Goal: Navigation & Orientation: Find specific page/section

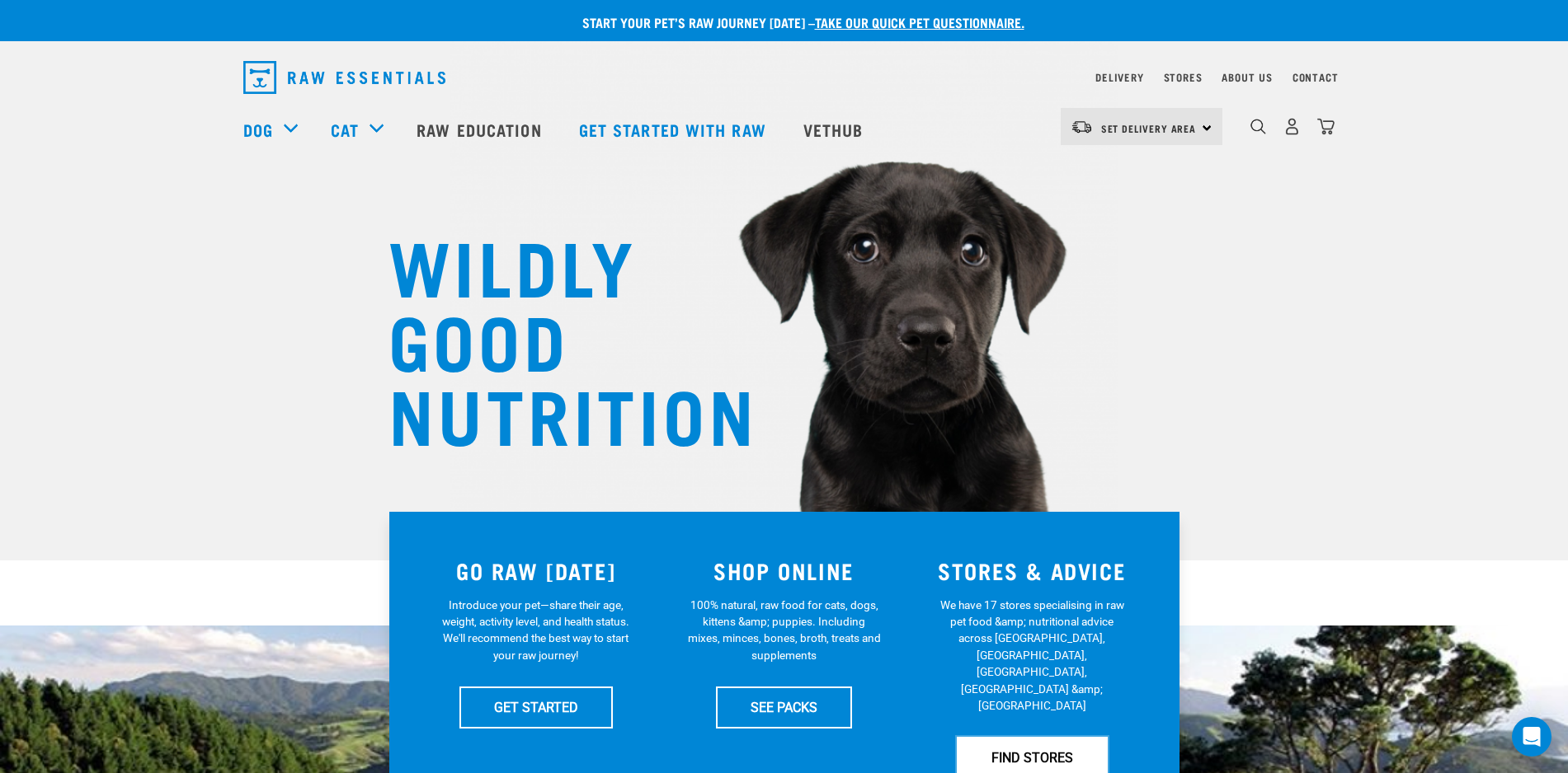
click at [1024, 737] on link "FIND STORES" at bounding box center [1032, 757] width 151 height 41
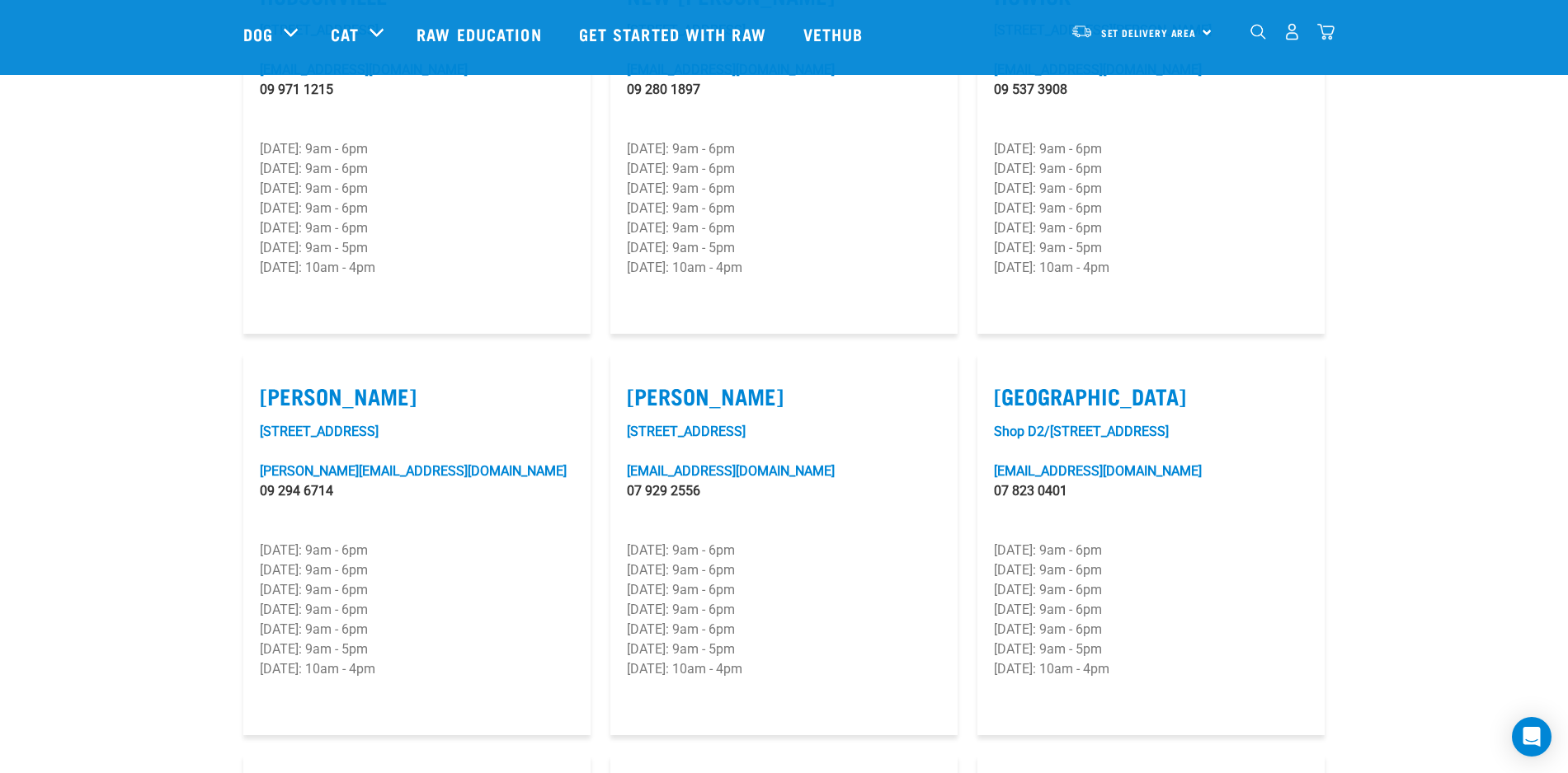
scroll to position [1470, 0]
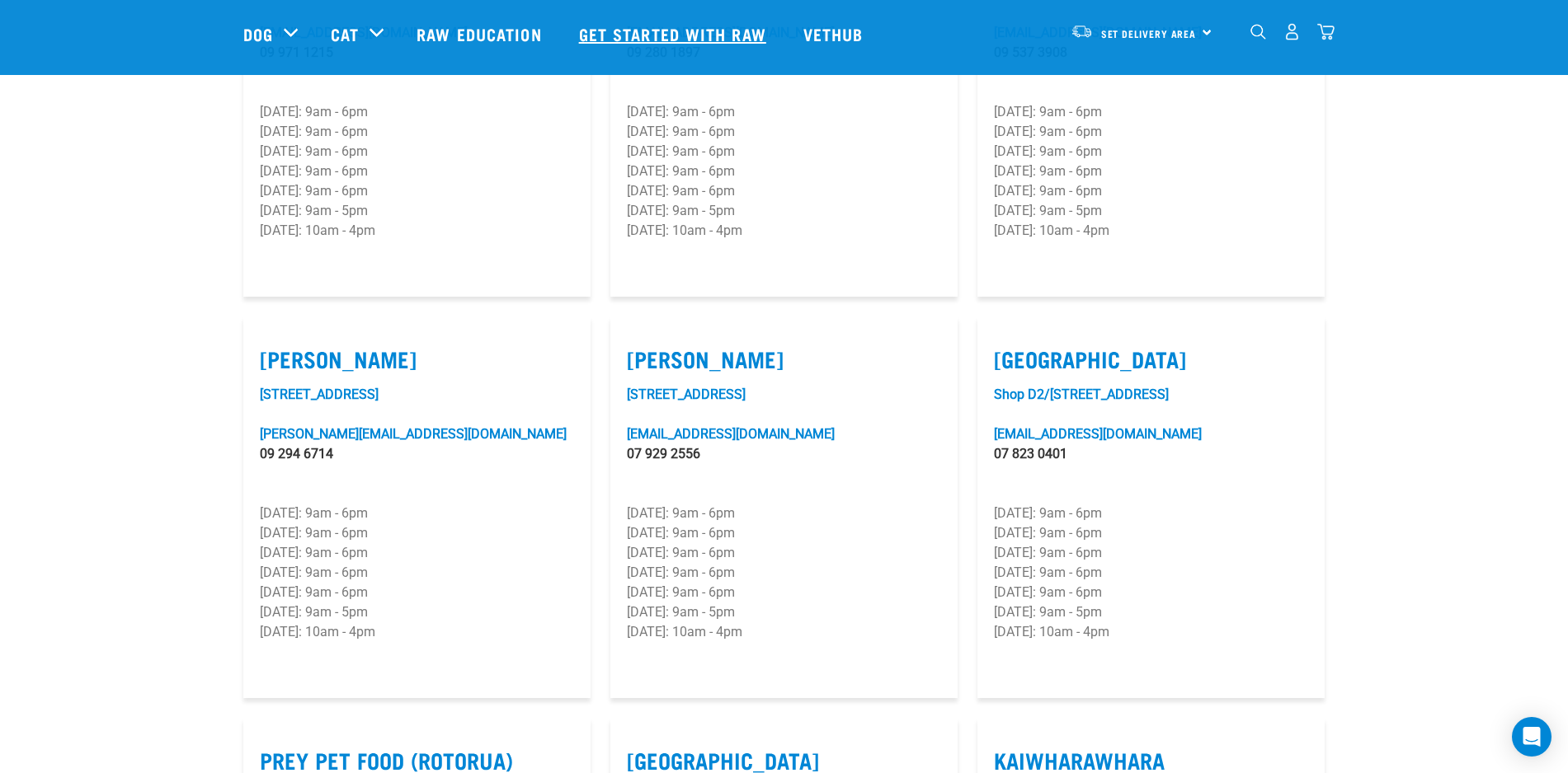
click at [661, 24] on link "Get started with Raw" at bounding box center [675, 34] width 224 height 66
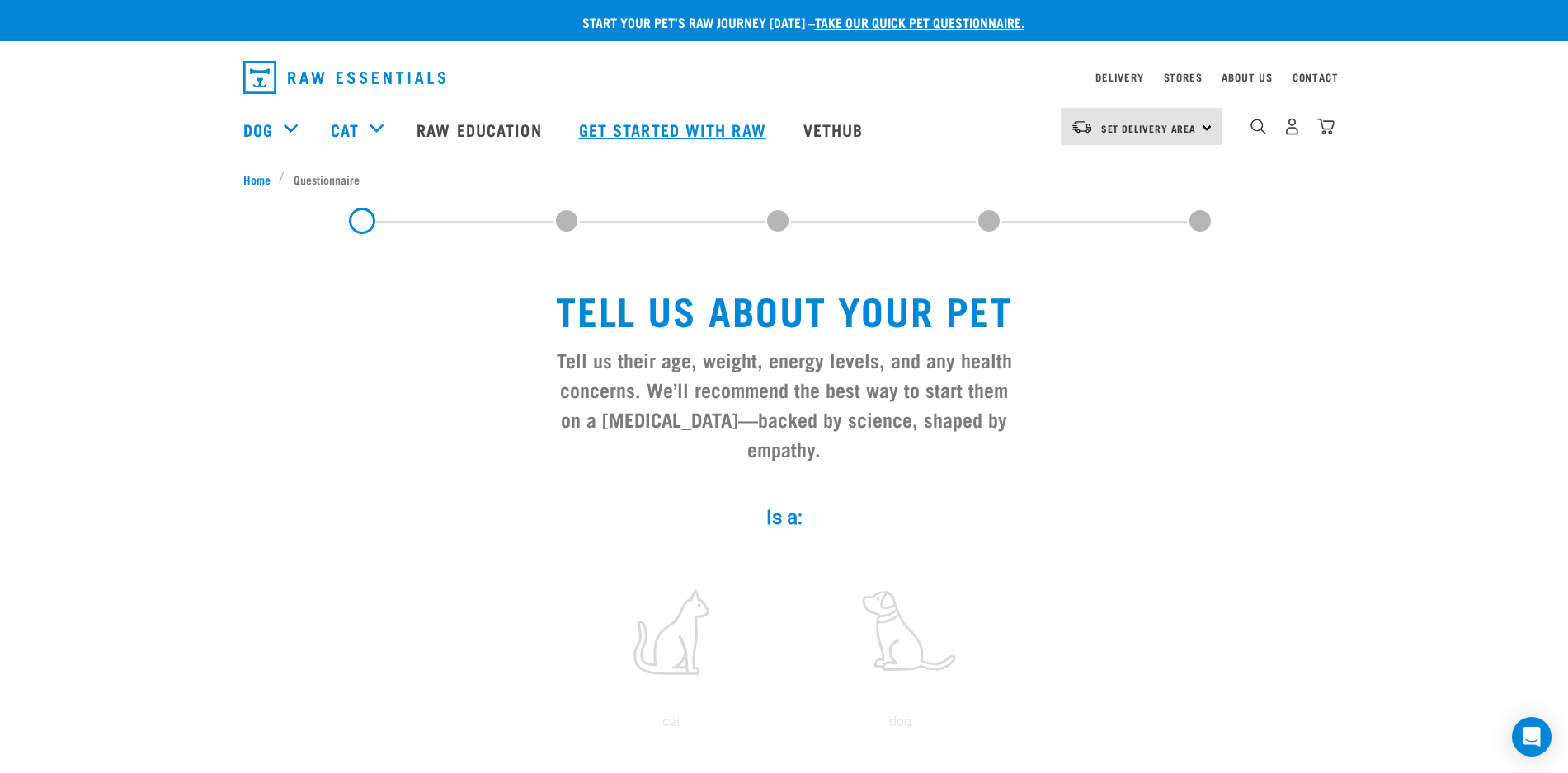
click at [643, 128] on link "Get started with Raw" at bounding box center [675, 130] width 224 height 66
click at [1172, 80] on link "Stores" at bounding box center [1183, 77] width 39 height 6
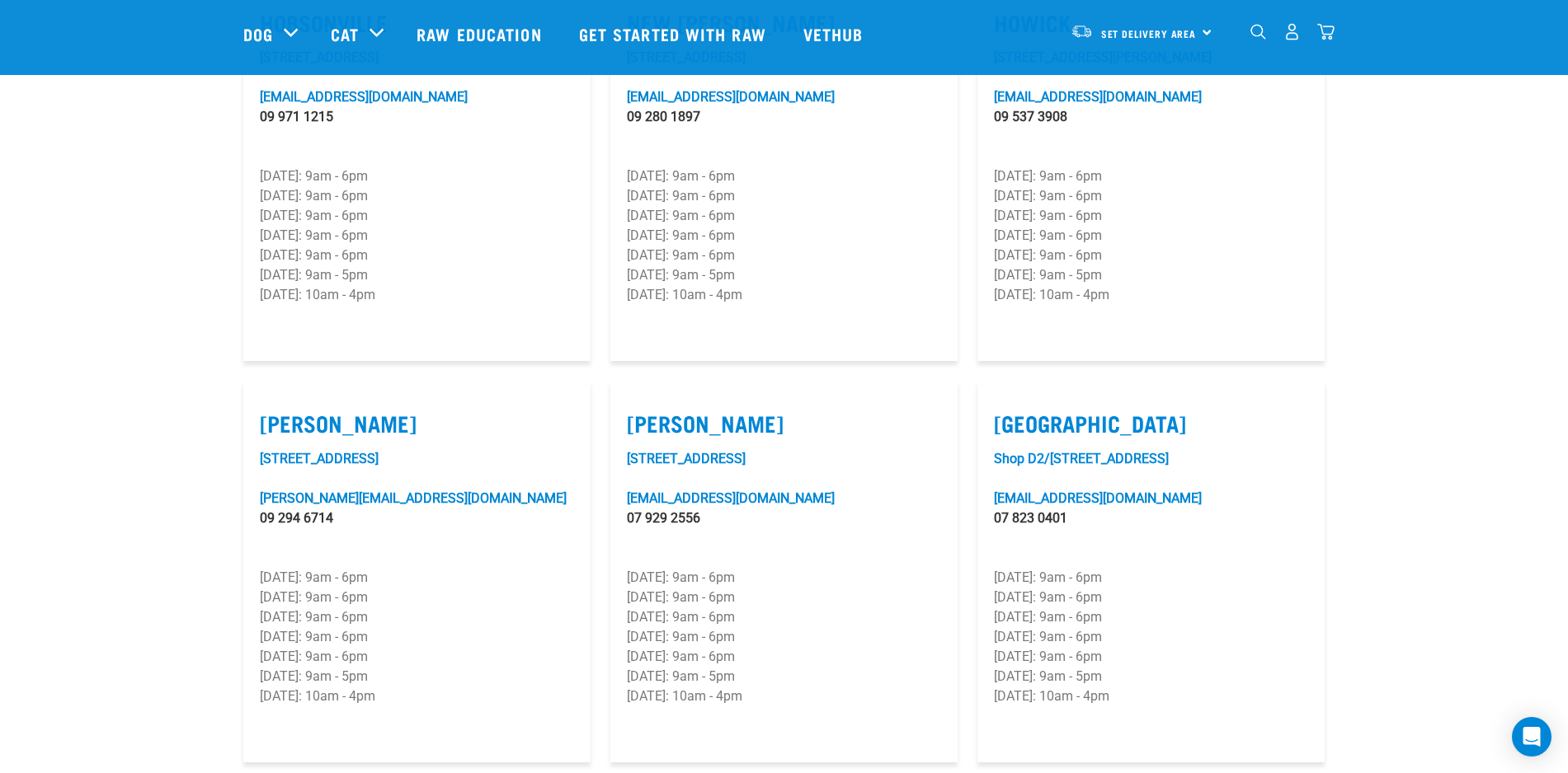
scroll to position [1442, 0]
